Goal: Information Seeking & Learning: Learn about a topic

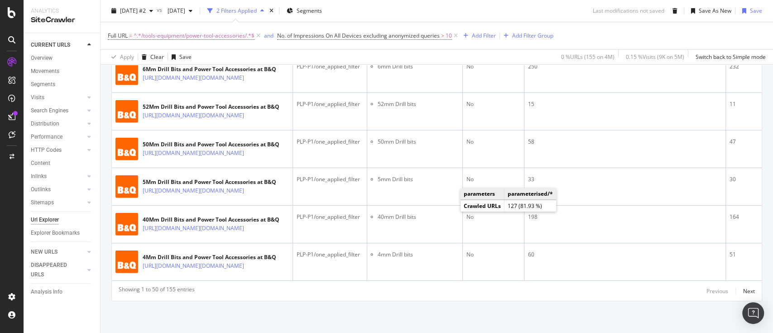
scroll to position [2702, 0]
click at [743, 290] on div "Next" at bounding box center [749, 291] width 12 height 8
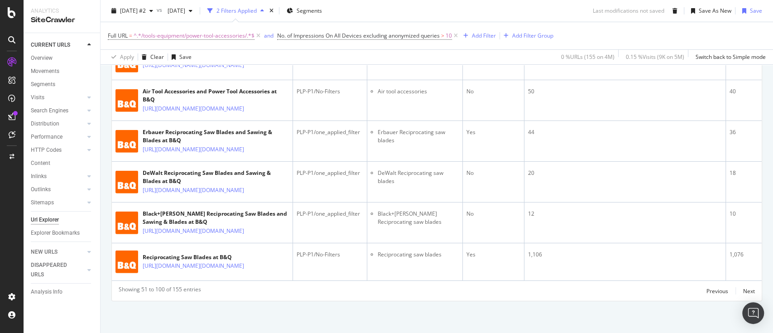
scroll to position [2707, 0]
click at [712, 287] on div "Previous" at bounding box center [717, 291] width 22 height 8
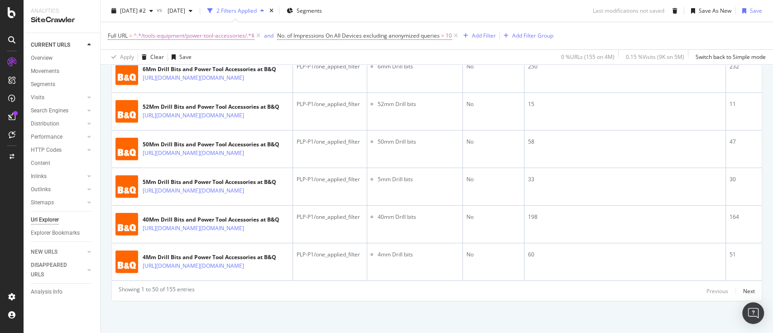
scroll to position [2702, 0]
click at [743, 291] on div "Next" at bounding box center [749, 291] width 12 height 8
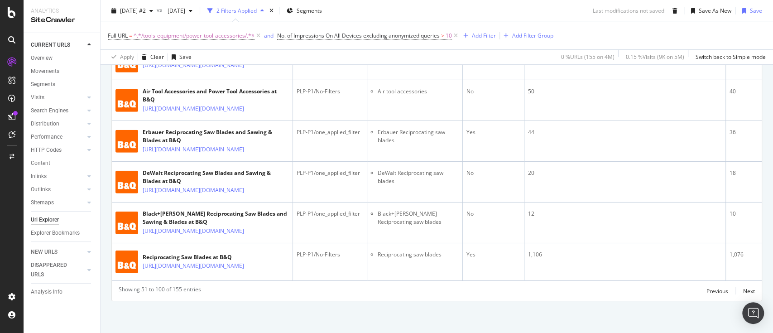
click at [743, 295] on div "Next" at bounding box center [749, 291] width 12 height 8
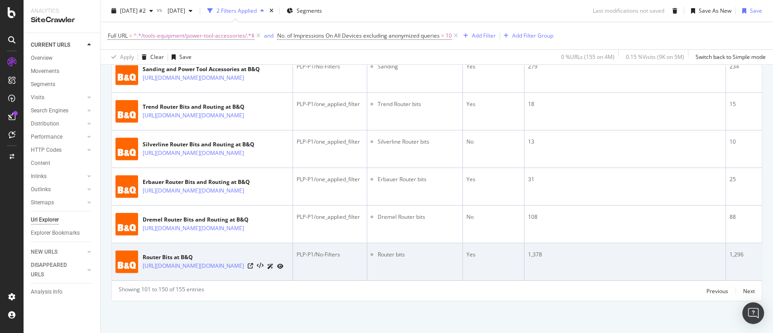
scroll to position [2957, 0]
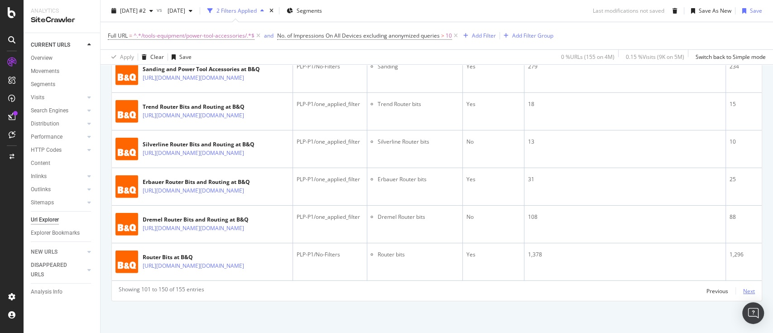
click at [743, 294] on div "Next" at bounding box center [749, 291] width 12 height 8
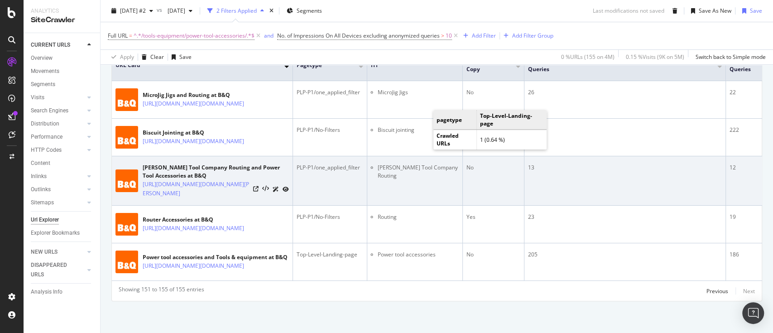
scroll to position [332, 0]
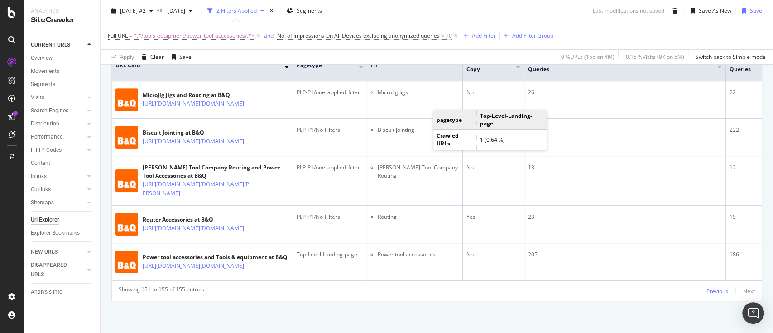
click at [706, 287] on div "Previous" at bounding box center [717, 291] width 22 height 8
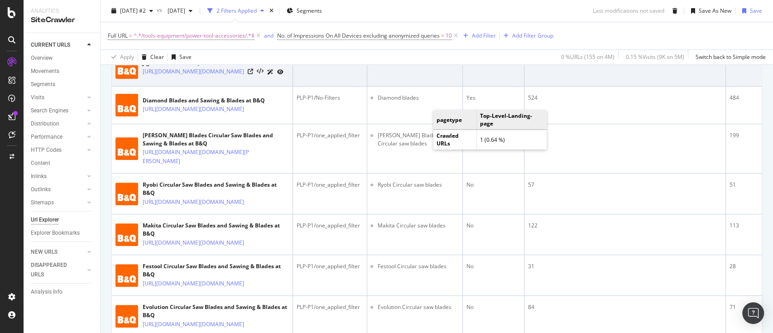
scroll to position [478, 0]
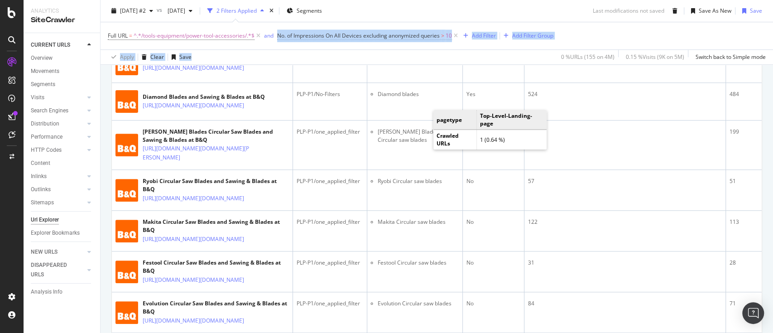
drag, startPoint x: 209, startPoint y: 193, endPoint x: 270, endPoint y: 55, distance: 151.2
click at [270, 55] on div "Full URL = ^.*/tools-equipment/power-tool-accessories/.*$ and No. of Impression…" at bounding box center [437, 43] width 658 height 42
click at [347, 53] on div "Apply Clear Save 0 % URLs ( 155 on 4M ) 0.15 % Visits ( 9K on 5M ) Switch back …" at bounding box center [436, 56] width 672 height 15
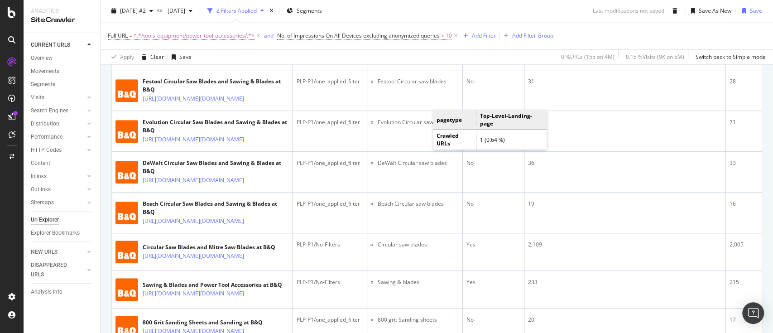
scroll to position [599, 0]
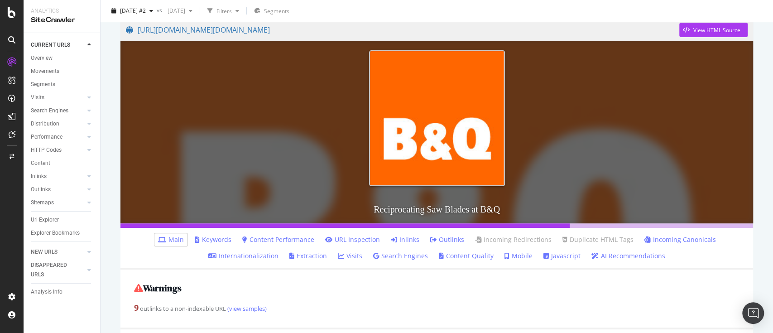
scroll to position [120, 0]
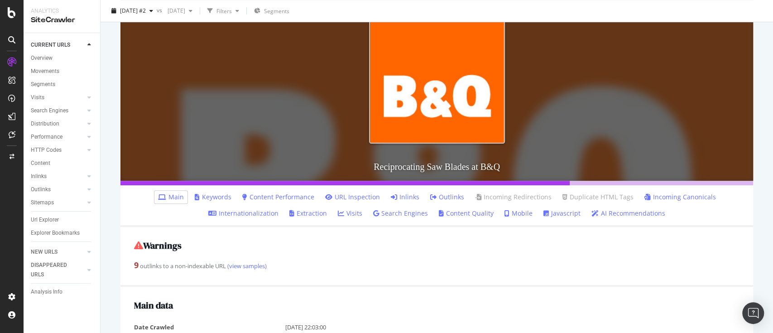
click at [219, 199] on link "Keywords" at bounding box center [213, 196] width 37 height 9
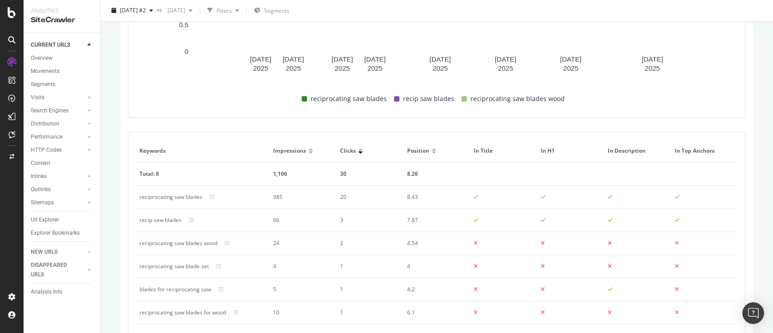
scroll to position [543, 0]
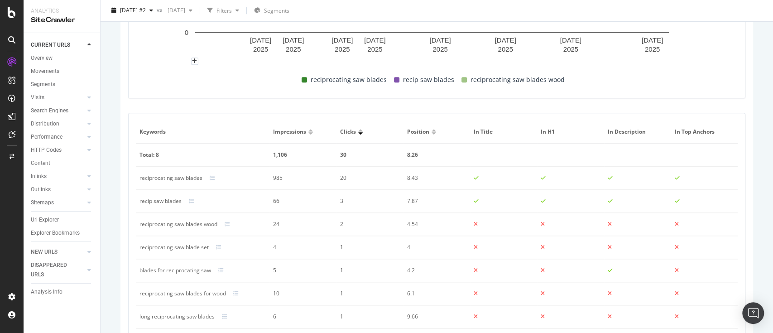
click at [197, 270] on div "blades for reciprocating saw" at bounding box center [175, 270] width 72 height 8
copy div "blades for reciprocating saw"
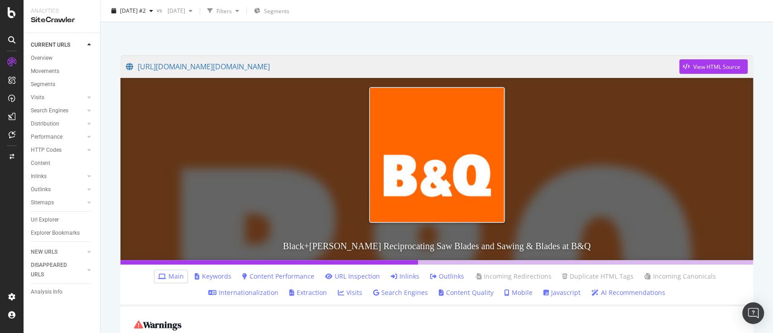
scroll to position [60, 0]
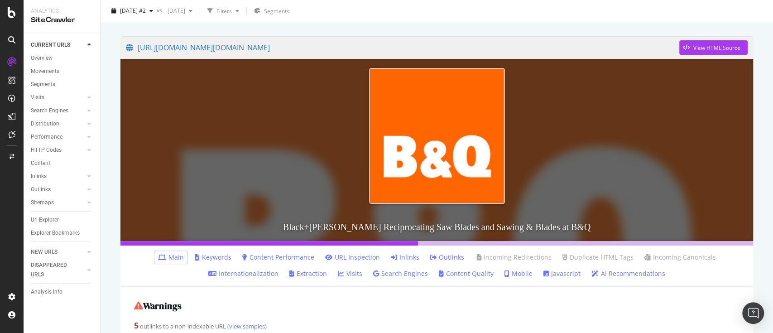
click at [218, 251] on li "Keywords" at bounding box center [213, 257] width 44 height 13
click at [220, 254] on link "Keywords" at bounding box center [213, 257] width 37 height 9
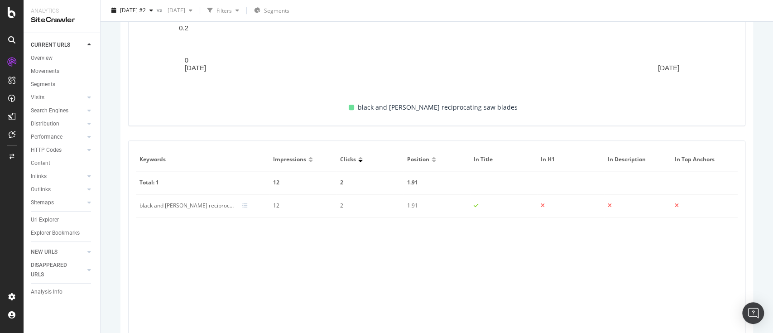
scroll to position [597, 0]
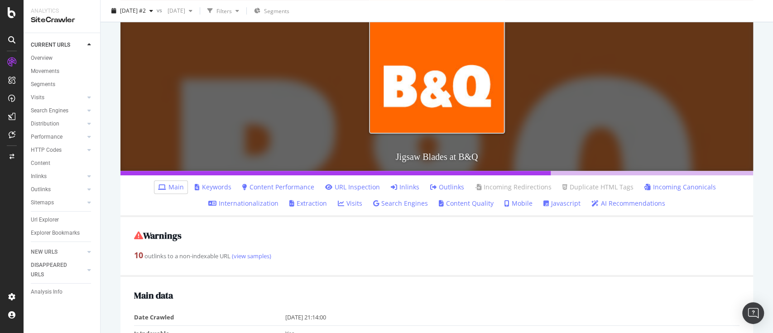
scroll to position [181, 0]
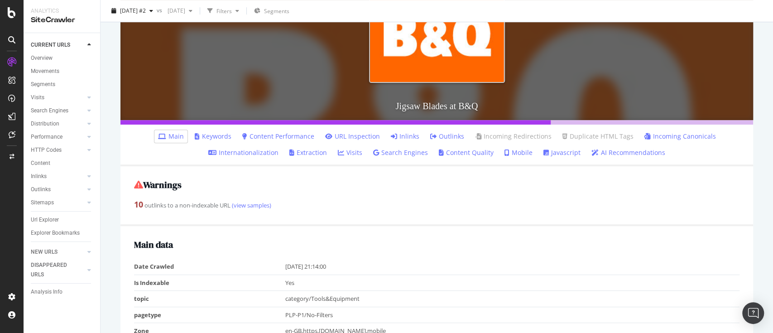
click at [214, 129] on ul "Main Keywords Content Performance URL Inspection Inlinks Outlinks Incoming Redi…" at bounding box center [436, 145] width 632 height 42
click at [217, 136] on link "Keywords" at bounding box center [213, 136] width 37 height 9
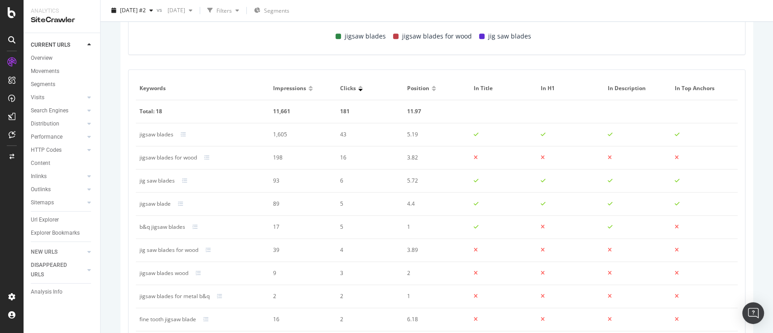
scroll to position [588, 0]
click at [181, 155] on div "jigsaw blades for wood" at bounding box center [167, 156] width 57 height 8
copy div "jigsaw blades for wood"
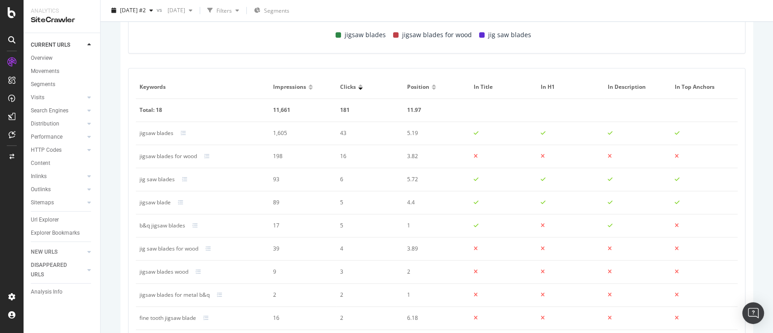
click at [167, 182] on div "jig saw blades" at bounding box center [156, 179] width 35 height 8
copy div "jig saw blades"
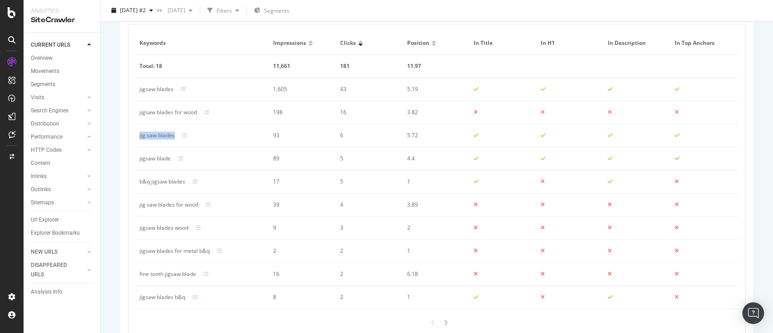
scroll to position [648, 0]
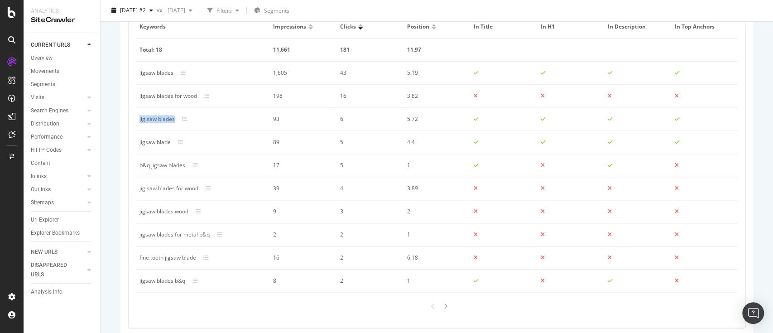
click at [160, 143] on div "jigsaw blade" at bounding box center [154, 142] width 31 height 8
copy div "jigsaw blade"
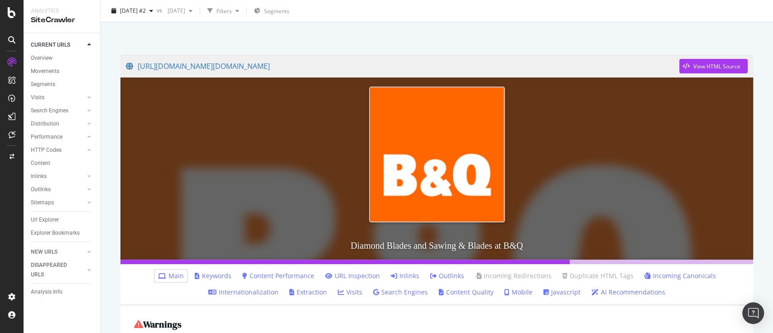
scroll to position [60, 0]
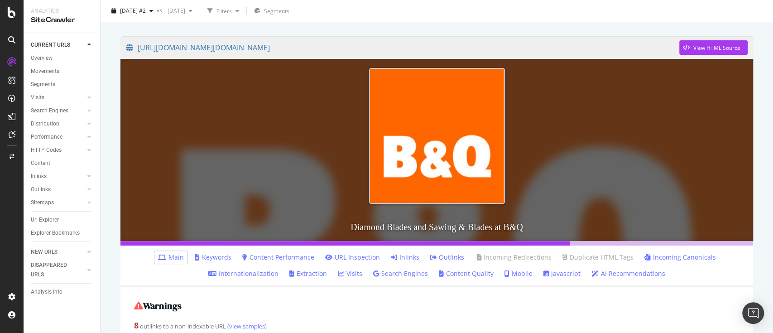
click at [214, 253] on link "Keywords" at bounding box center [213, 257] width 37 height 9
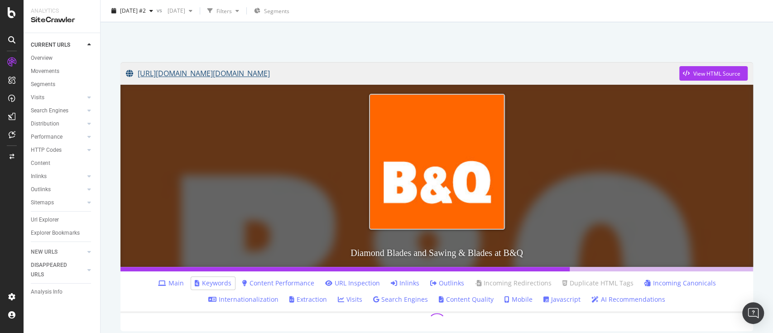
scroll to position [45, 0]
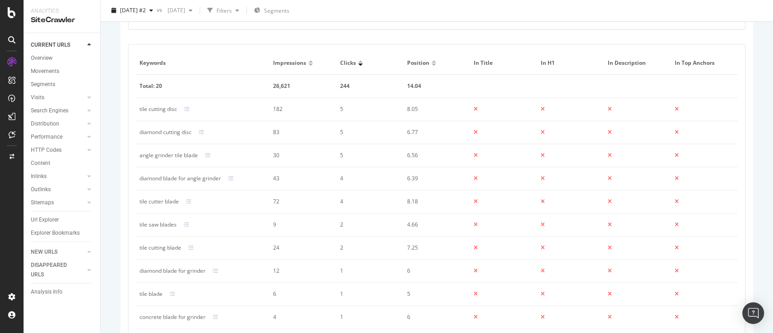
scroll to position [588, 0]
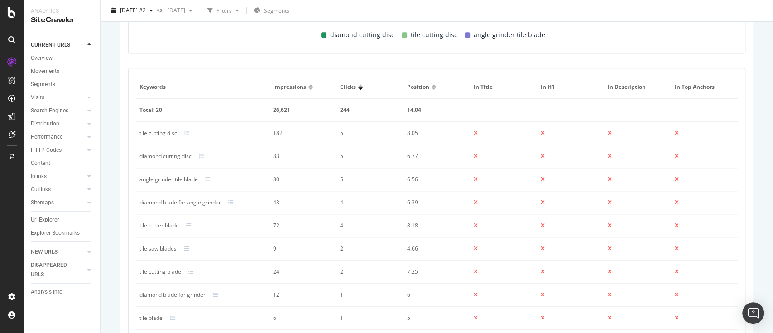
click at [168, 155] on div "diamond cutting disc" at bounding box center [165, 156] width 52 height 8
copy div "diamond cutting disc"
click at [192, 204] on div "diamond blade for angle grinder" at bounding box center [179, 202] width 81 height 8
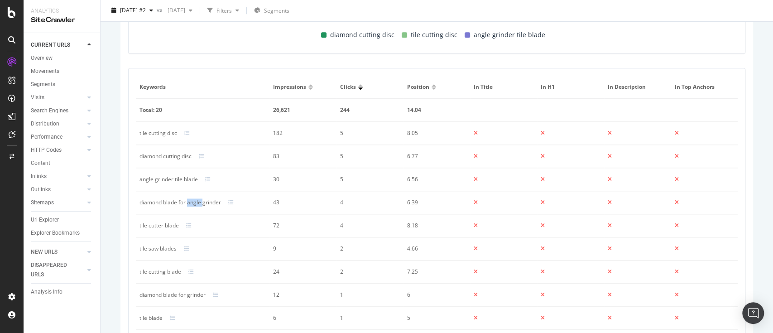
click at [192, 204] on div "diamond blade for angle grinder" at bounding box center [179, 202] width 81 height 8
copy div "diamond blade for angle grinder"
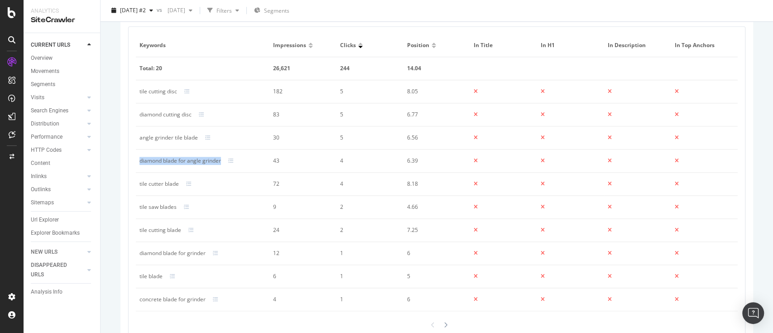
scroll to position [648, 0]
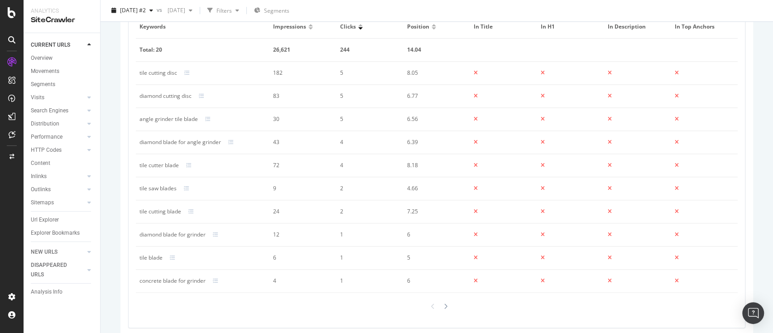
click at [191, 235] on div "diamond blade for grinder" at bounding box center [172, 234] width 66 height 8
copy div "diamond blade for grinder"
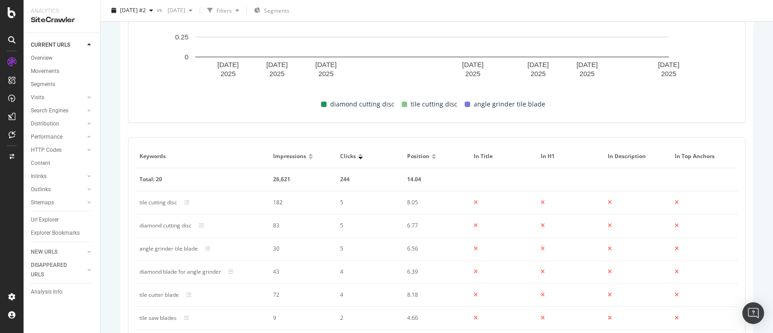
scroll to position [659, 0]
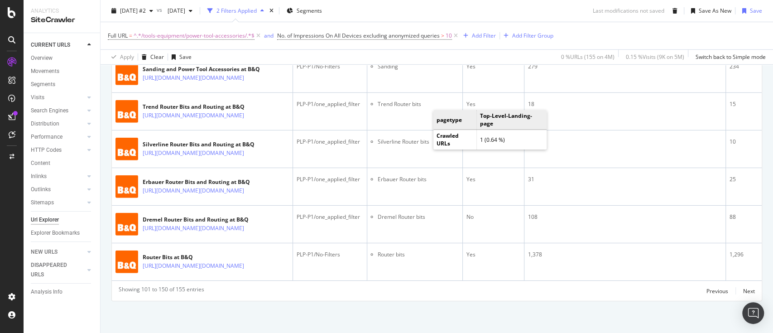
scroll to position [2957, 0]
click at [712, 290] on div "Previous" at bounding box center [717, 291] width 22 height 8
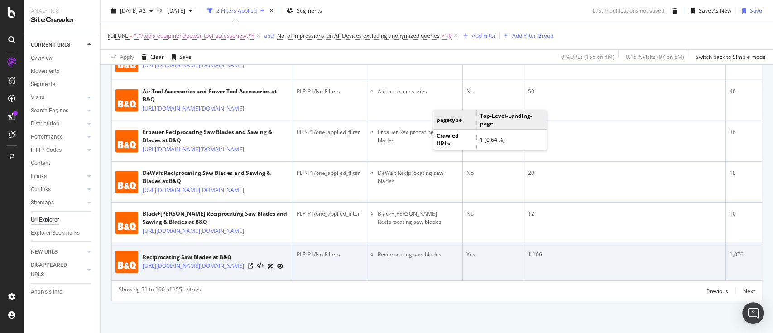
scroll to position [2707, 0]
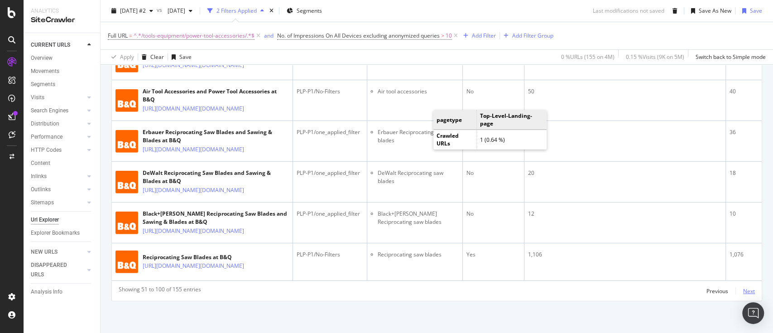
click at [743, 287] on div "Next" at bounding box center [749, 291] width 12 height 8
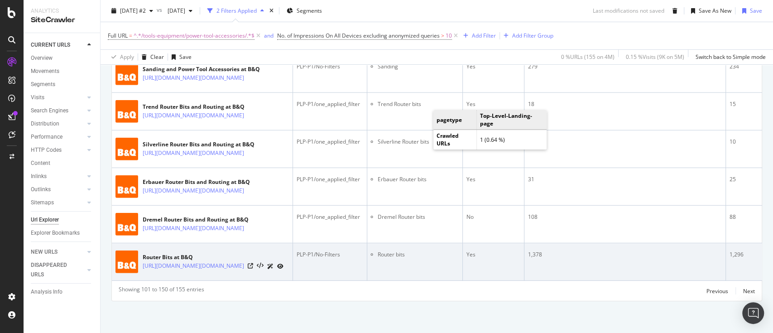
scroll to position [2957, 0]
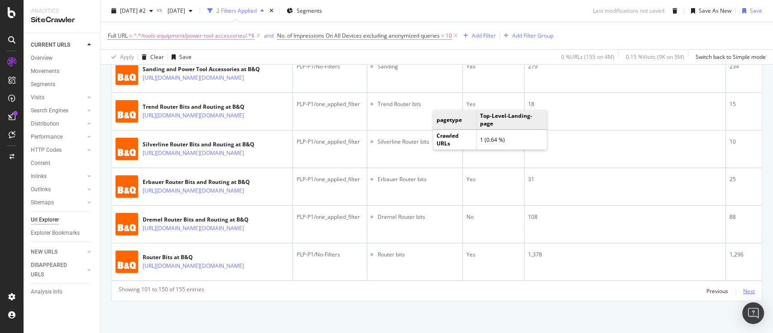
click at [743, 287] on div "Next" at bounding box center [749, 291] width 12 height 8
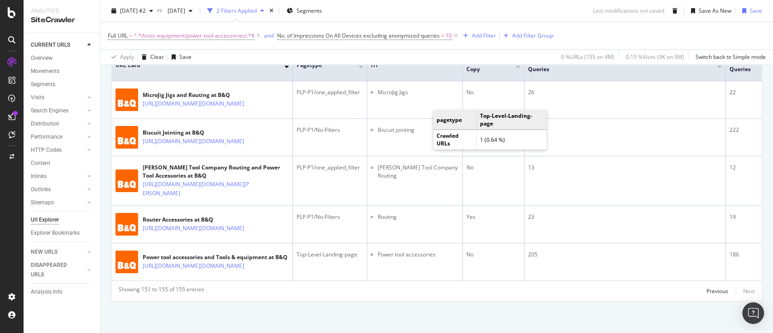
scroll to position [332, 0]
click at [710, 288] on div "Previous" at bounding box center [717, 291] width 22 height 8
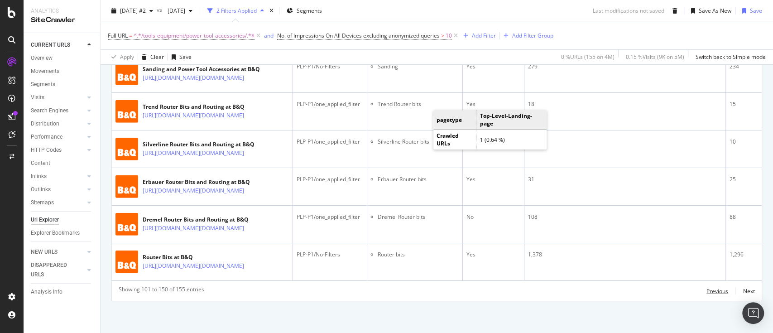
scroll to position [2957, 0]
click at [706, 290] on div "Previous" at bounding box center [717, 291] width 22 height 8
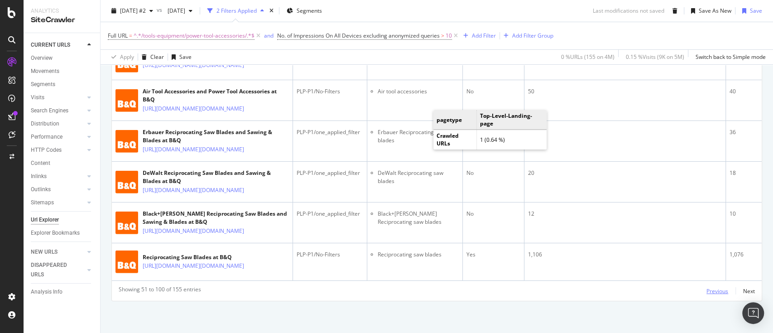
scroll to position [2707, 0]
click at [708, 292] on div "Previous" at bounding box center [717, 291] width 22 height 8
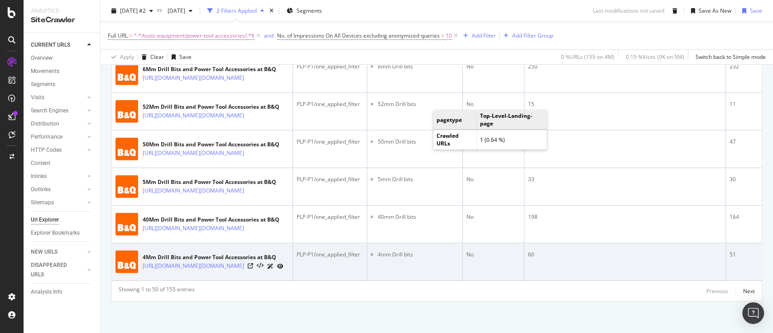
scroll to position [2702, 0]
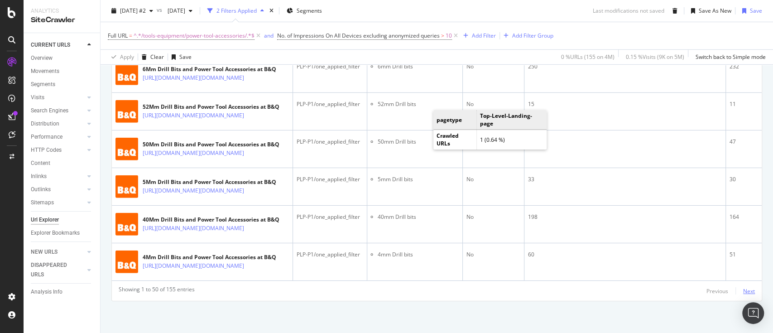
click at [743, 288] on div "Next" at bounding box center [749, 291] width 12 height 8
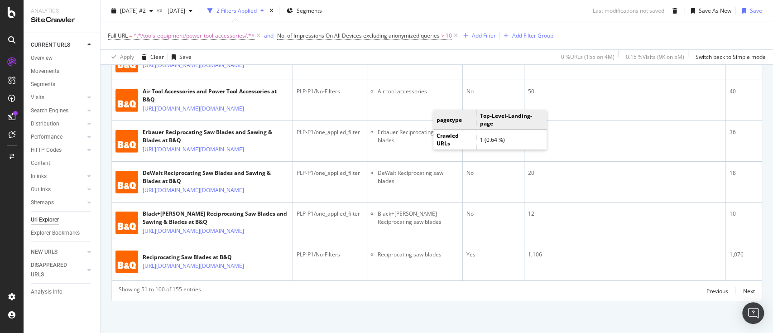
scroll to position [2707, 0]
click at [743, 287] on div "Next" at bounding box center [749, 291] width 12 height 8
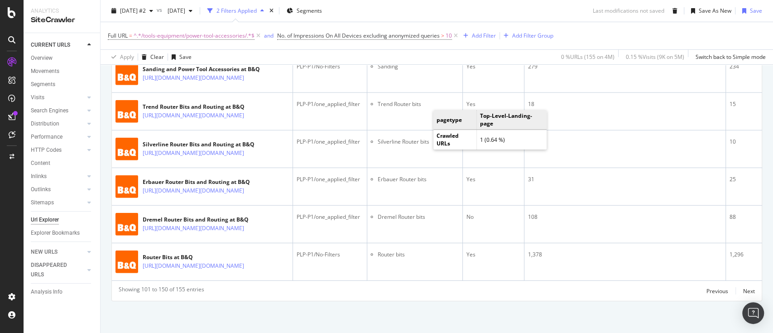
scroll to position [2158, 0]
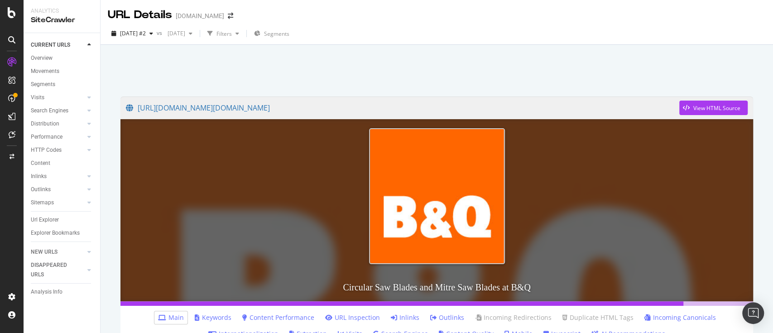
scroll to position [181, 0]
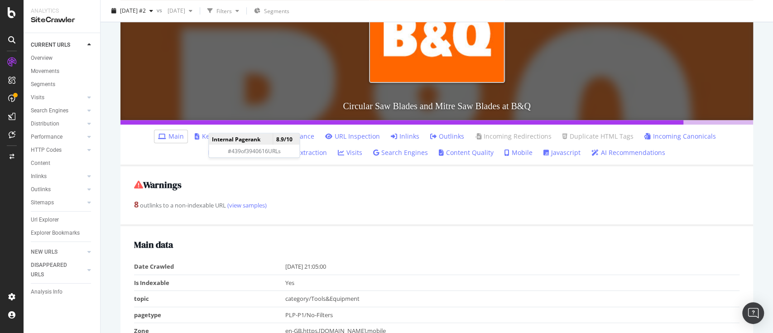
drag, startPoint x: 217, startPoint y: 124, endPoint x: 218, endPoint y: 129, distance: 4.5
click at [215, 134] on link "Keywords" at bounding box center [213, 136] width 37 height 9
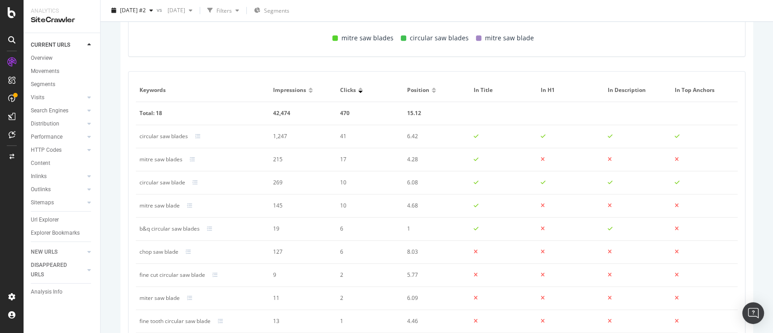
scroll to position [603, 0]
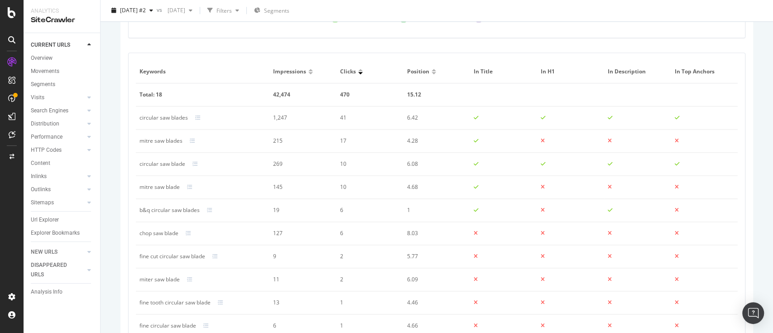
click at [171, 141] on div "mitre saw blades" at bounding box center [160, 141] width 43 height 8
copy div "mitre saw blades"
click at [174, 164] on div "circular saw blade" at bounding box center [162, 164] width 46 height 8
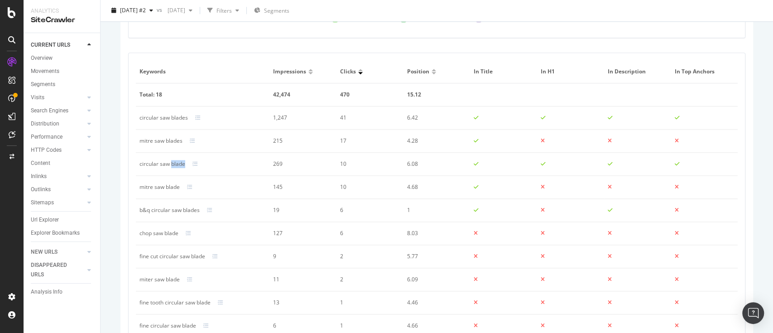
click at [174, 164] on div "circular saw blade" at bounding box center [162, 164] width 46 height 8
copy div "circular saw blade"
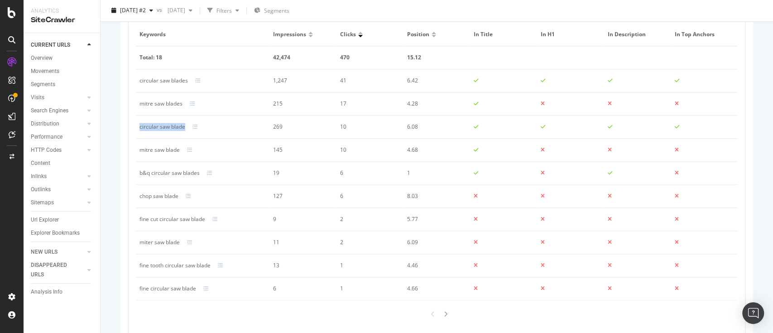
scroll to position [659, 0]
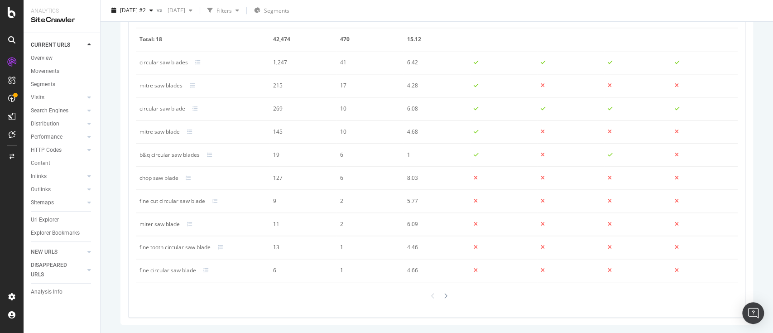
click at [162, 170] on td "chop saw blade" at bounding box center [203, 178] width 134 height 23
click at [165, 177] on div "chop saw blade" at bounding box center [158, 178] width 39 height 8
copy div "chop saw blade"
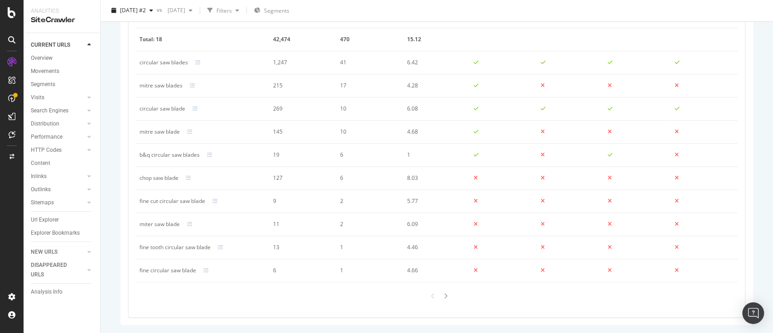
click at [165, 83] on div "mitre saw blades" at bounding box center [160, 85] width 43 height 8
click at [164, 82] on div "mitre saw blades" at bounding box center [160, 85] width 43 height 8
copy div "mitre saw blades"
click at [172, 170] on td "chop saw blade" at bounding box center [203, 178] width 134 height 23
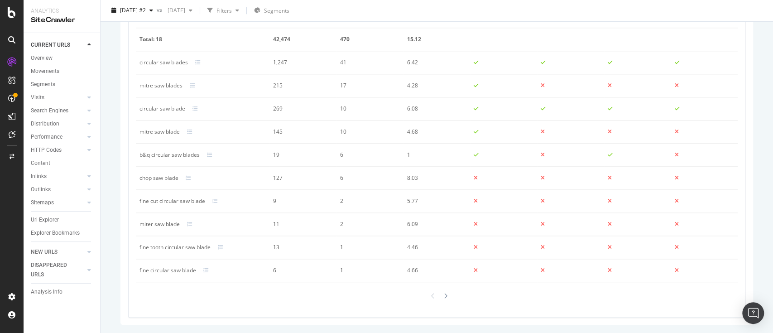
click at [167, 176] on div "chop saw blade" at bounding box center [158, 178] width 39 height 8
copy div "chop saw blade"
click at [174, 202] on div "fine cut circular saw blade" at bounding box center [172, 201] width 66 height 8
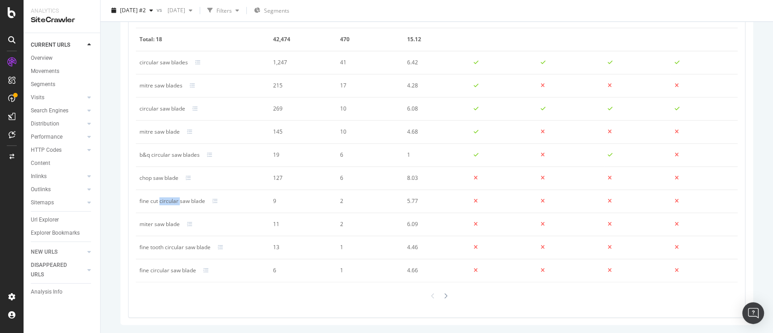
click at [174, 202] on div "fine cut circular saw blade" at bounding box center [172, 201] width 66 height 8
copy div "fine cut circular saw blade"
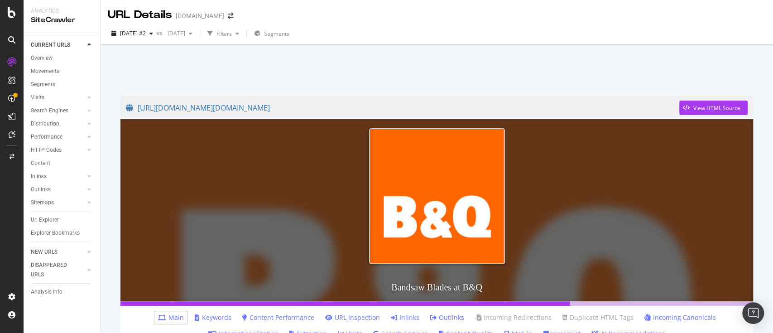
drag, startPoint x: 219, startPoint y: 318, endPoint x: 323, endPoint y: 205, distance: 154.1
click at [219, 317] on link "Keywords" at bounding box center [213, 317] width 37 height 9
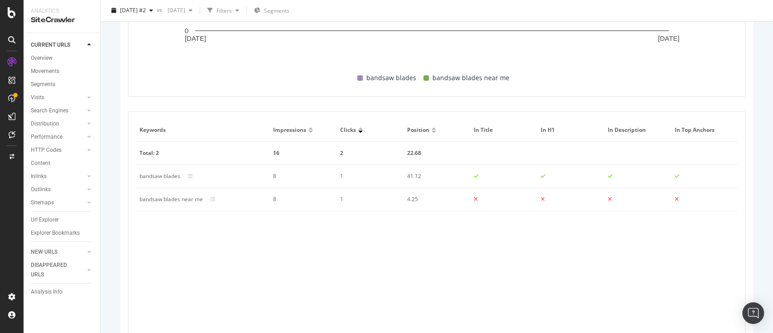
scroll to position [476, 0]
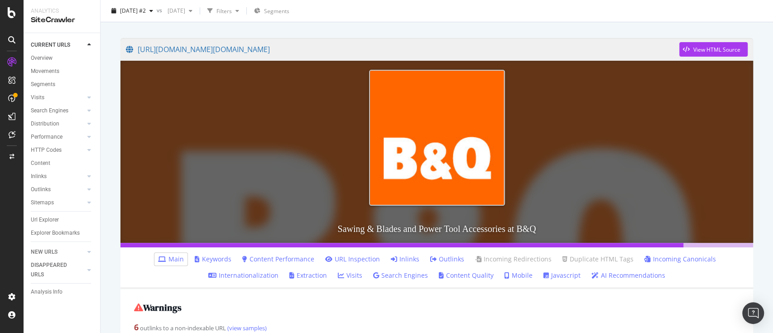
scroll to position [181, 0]
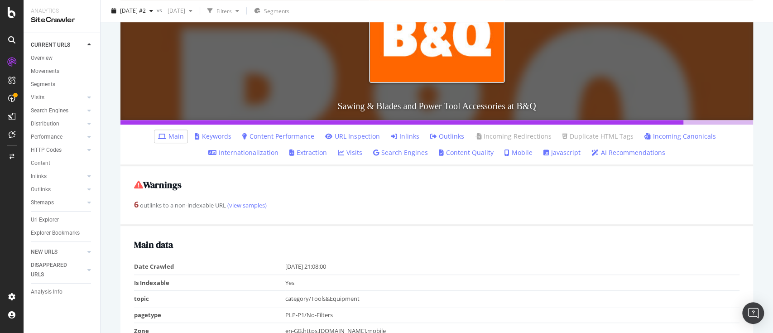
click at [217, 132] on link "Keywords" at bounding box center [213, 136] width 37 height 9
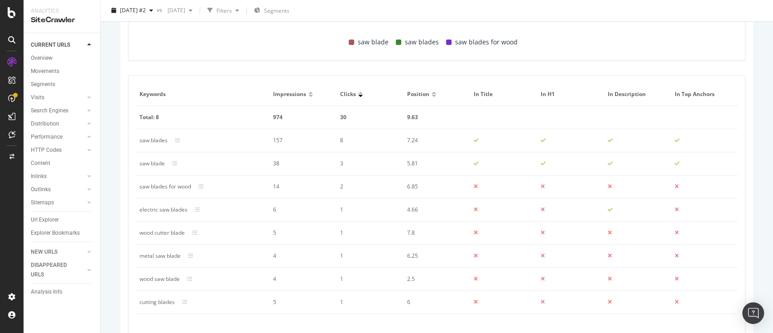
scroll to position [599, 0]
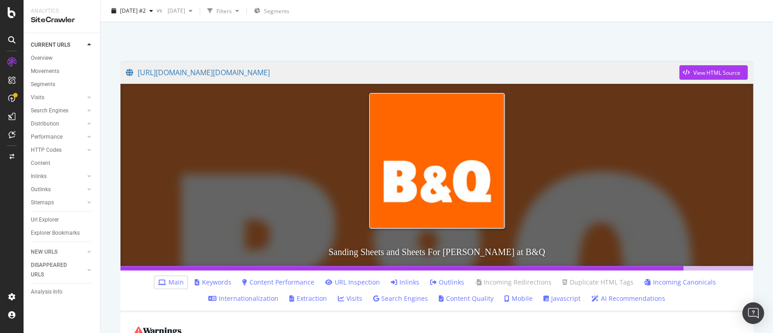
scroll to position [60, 0]
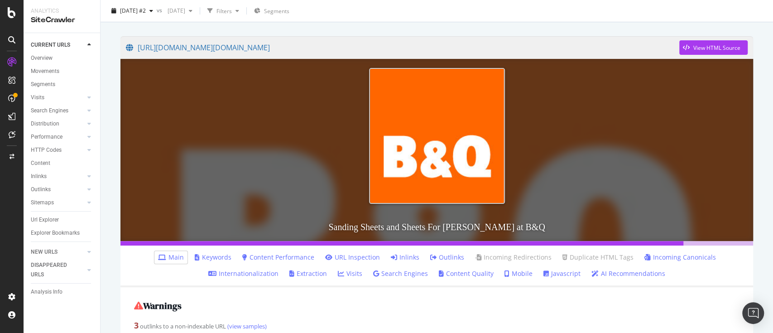
drag, startPoint x: 210, startPoint y: 258, endPoint x: 212, endPoint y: 249, distance: 8.5
click at [210, 258] on link "Keywords" at bounding box center [213, 257] width 37 height 9
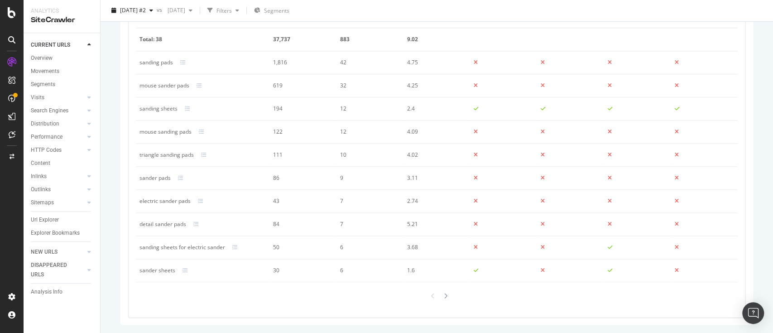
scroll to position [598, 0]
